Goal: Ask a question

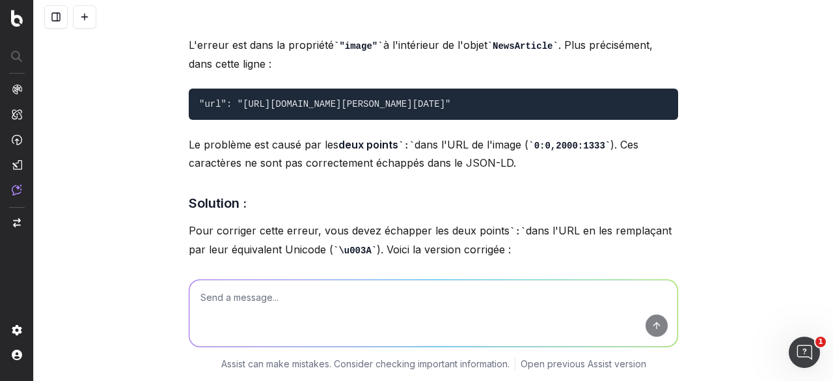
drag, startPoint x: 657, startPoint y: 165, endPoint x: 234, endPoint y: 167, distance: 423.1
click at [234, 109] on code ""url": "[URL][DOMAIN_NAME][PERSON_NAME][DATE]"" at bounding box center [324, 104] width 251 height 10
copy code "[URL][DOMAIN_NAME][PERSON_NAME][DATE]"
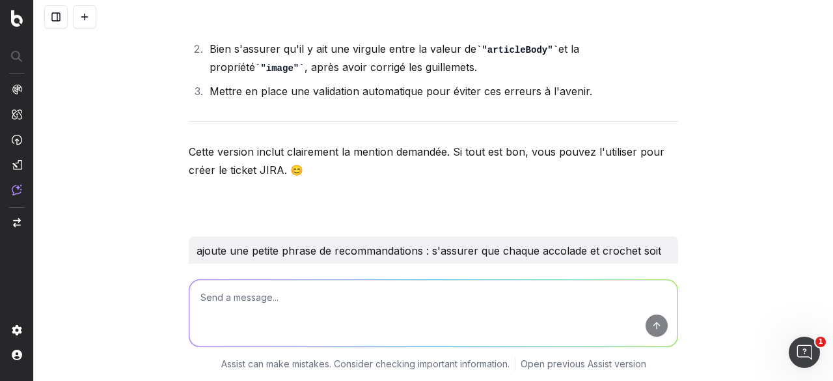
scroll to position [38885, 0]
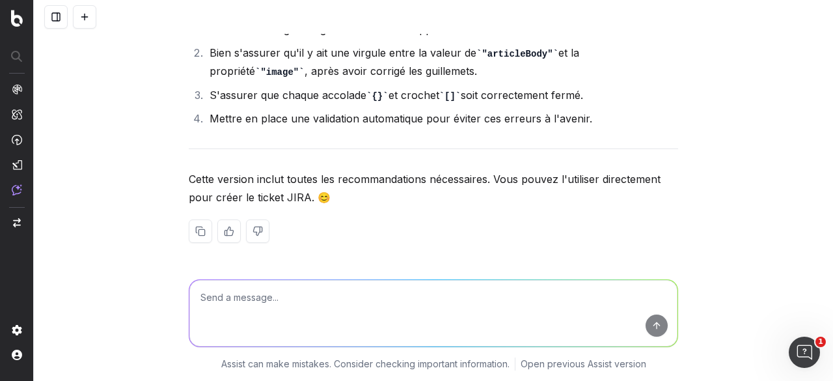
click at [243, 316] on textarea at bounding box center [433, 313] width 488 height 66
type textarea "donne un titre jira pour ce sujet : l'idée est de retirer les pages orphelines …"
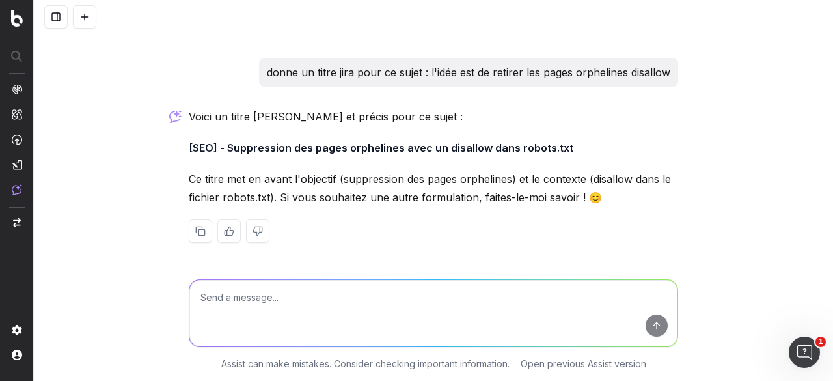
scroll to position [39062, 0]
type textarea "le robot txt c'est quoi"
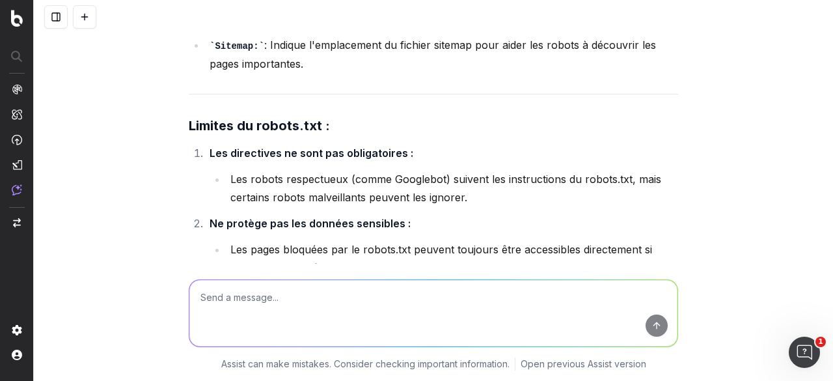
scroll to position [39070, 0]
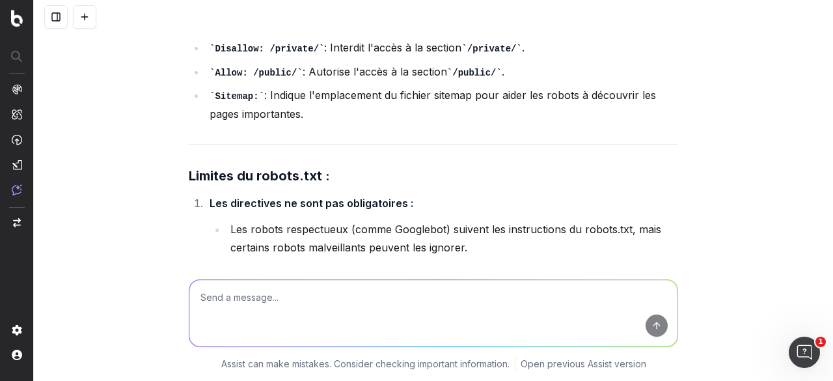
drag, startPoint x: 223, startPoint y: 165, endPoint x: 413, endPoint y: 165, distance: 190.1
click at [272, 288] on textarea at bounding box center [433, 313] width 488 height 66
type textarea "on appelle ça comment cette action ? les désindexer ?"
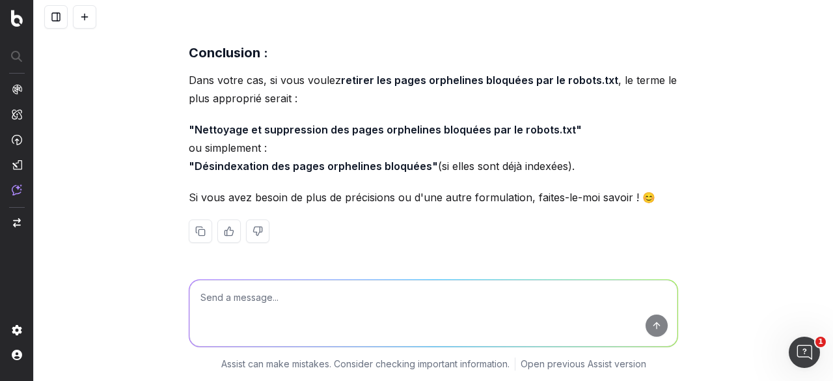
scroll to position [40743, 0]
drag, startPoint x: 296, startPoint y: 44, endPoint x: 345, endPoint y: 45, distance: 48.8
copy strong "robots.txt"
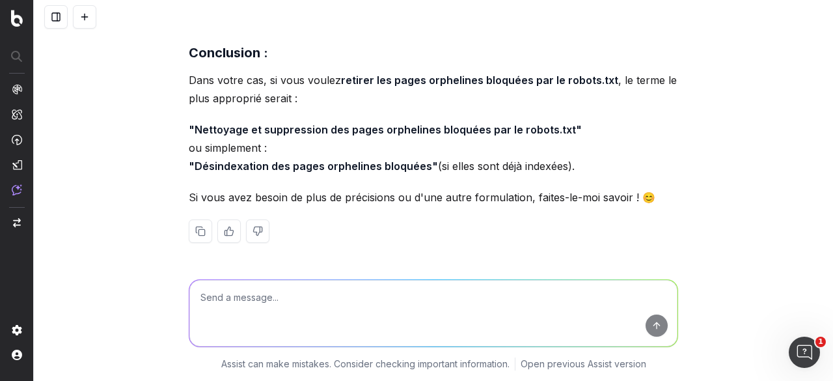
click at [268, 304] on textarea at bounding box center [433, 313] width 488 height 66
type textarea "p"
type textarea "a"
paste textarea "[URL][DOMAIN_NAME]"
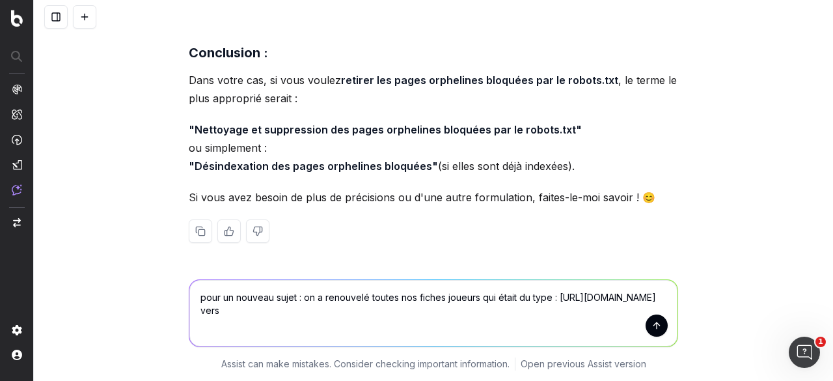
drag, startPoint x: 190, startPoint y: 311, endPoint x: 297, endPoint y: 315, distance: 106.9
click at [297, 315] on textarea "pour un nouveau sujet : on a renouvelé toutes nos fiches joueurs qui était du t…" at bounding box center [433, 313] width 488 height 66
click at [256, 330] on textarea "pour un nouveau sujet : on a renouvelé toutes nos fiches joueurs qui était du t…" at bounding box center [433, 313] width 488 height 66
paste textarea "[URL][DOMAIN_NAME]"
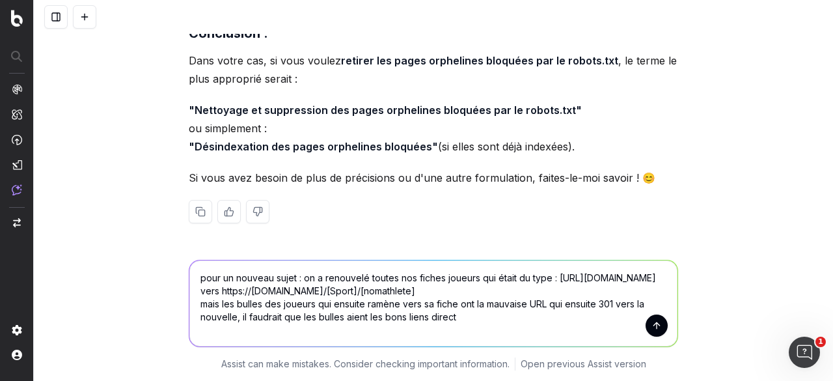
type textarea "pour un nouveau sujet : on a renouvelé toutes nos fiches joueurs qui était du t…"
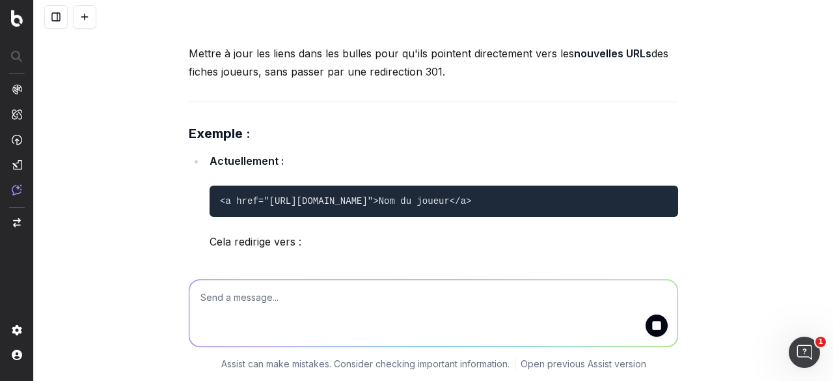
scroll to position [41771, 0]
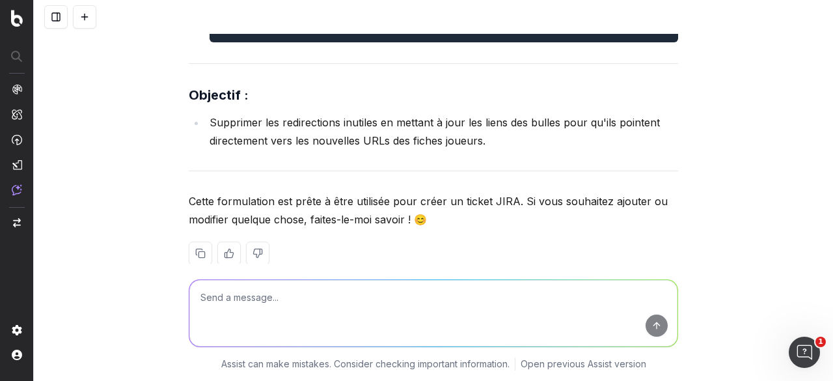
drag, startPoint x: 227, startPoint y: 136, endPoint x: 501, endPoint y: 141, distance: 274.1
copy p "Mise à jour des URLs des fiches joueurs dans les bulles"
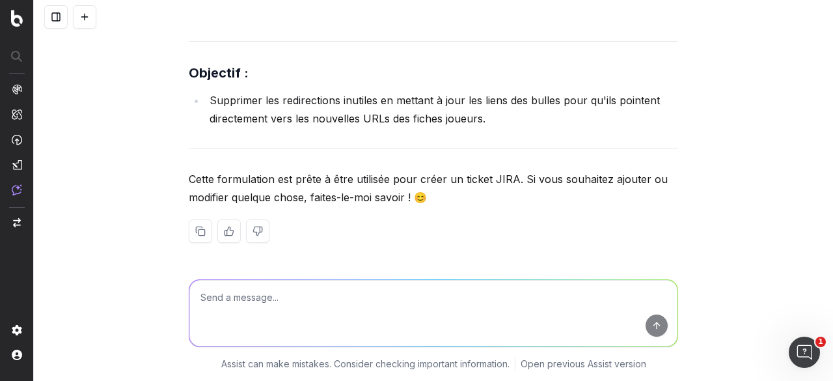
scroll to position [42162, 0]
click at [18, 191] on img at bounding box center [17, 189] width 10 height 11
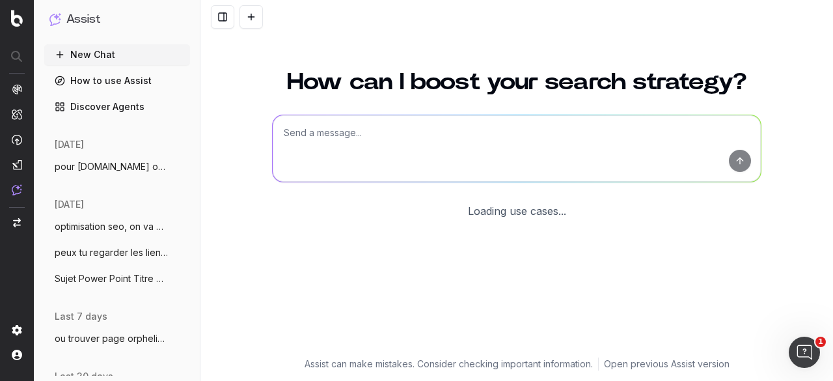
scroll to position [113, 0]
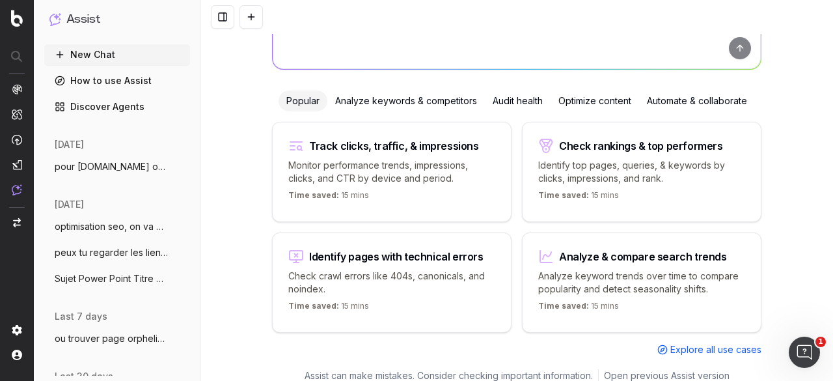
click at [132, 63] on button "New Chat" at bounding box center [117, 54] width 146 height 21
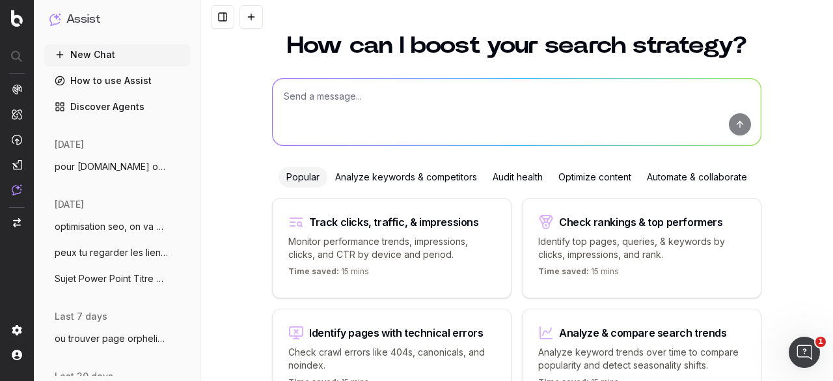
scroll to position [0, 0]
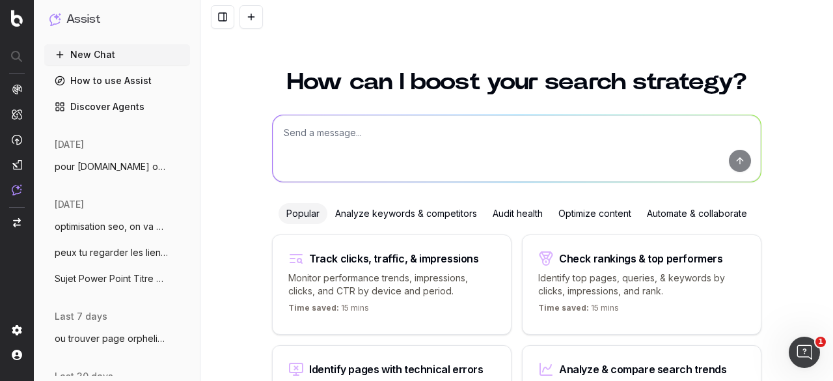
click at [363, 151] on textarea at bounding box center [517, 148] width 488 height 66
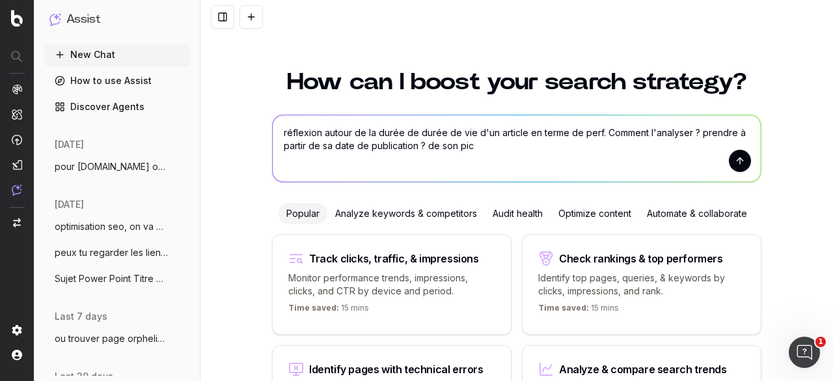
type textarea "réflexion autour de la durée de durée de vie d'un article en terme de perf. Com…"
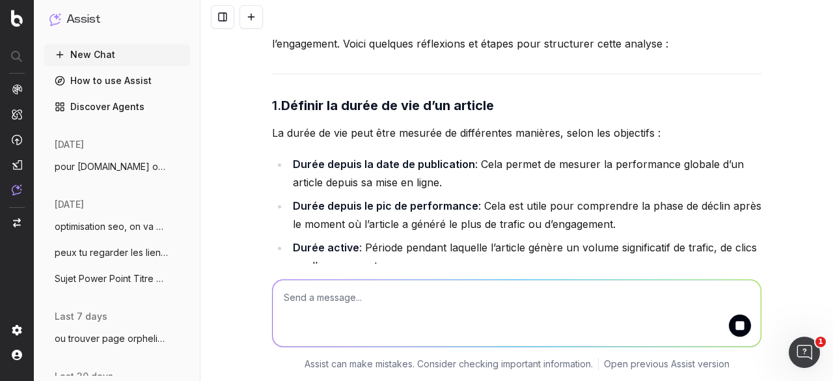
scroll to position [130, 0]
